Goal: Transaction & Acquisition: Obtain resource

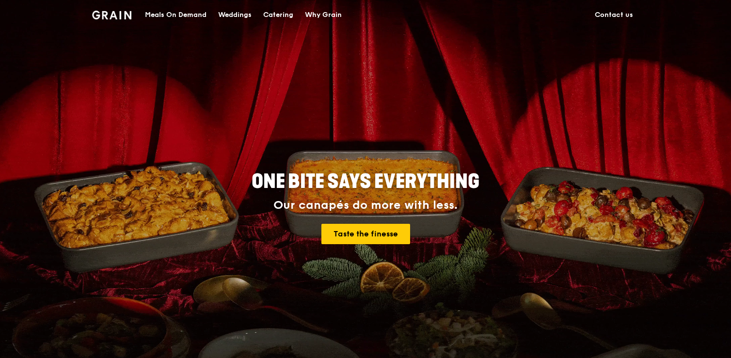
click at [286, 16] on div "Catering" at bounding box center [278, 14] width 30 height 29
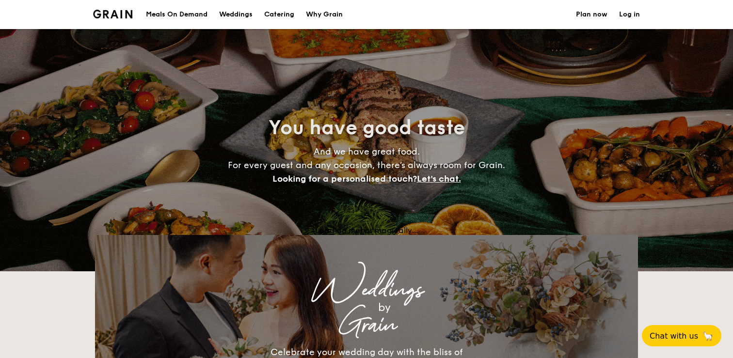
select select
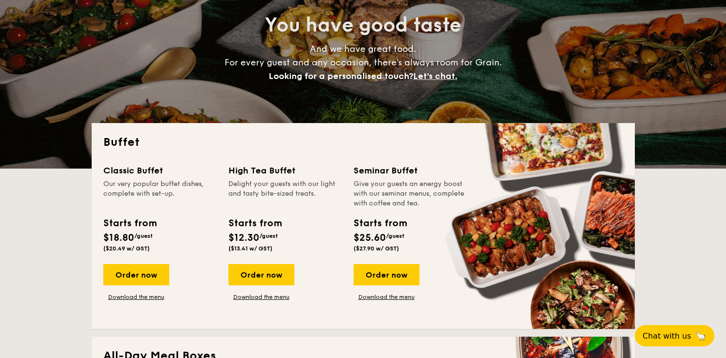
scroll to position [113, 0]
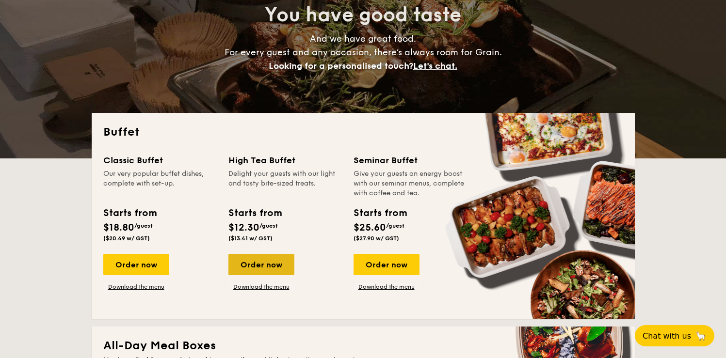
click at [278, 269] on div "Order now" at bounding box center [261, 264] width 66 height 21
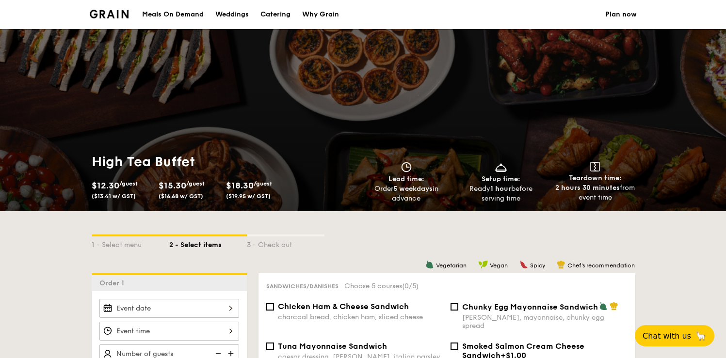
select select
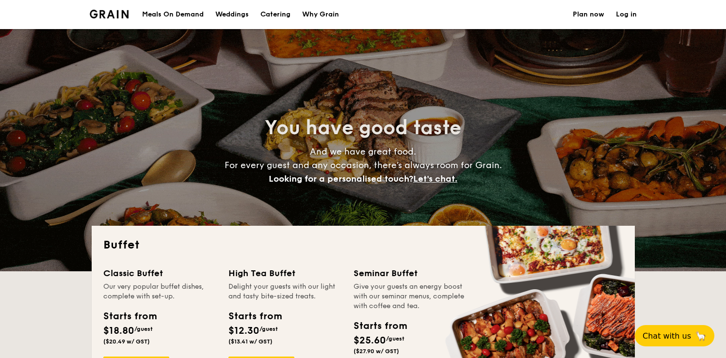
scroll to position [113, 0]
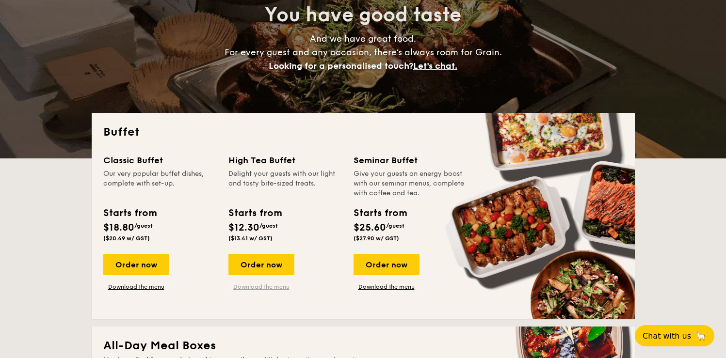
click at [259, 288] on link "Download the menu" at bounding box center [261, 287] width 66 height 8
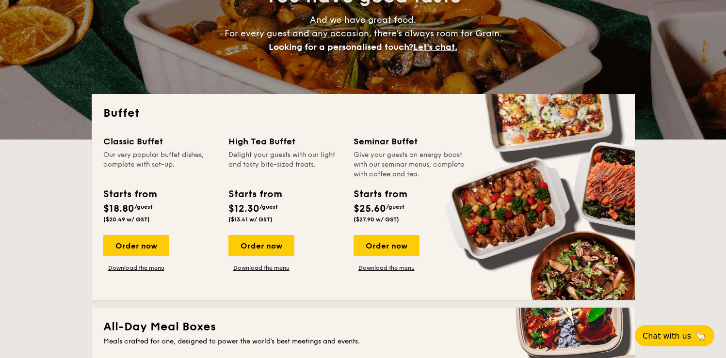
scroll to position [132, 0]
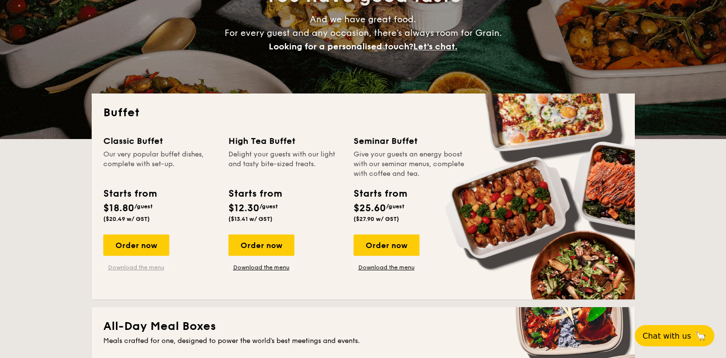
click at [158, 270] on link "Download the menu" at bounding box center [136, 268] width 66 height 8
